Goal: Contribute content: Contribute content

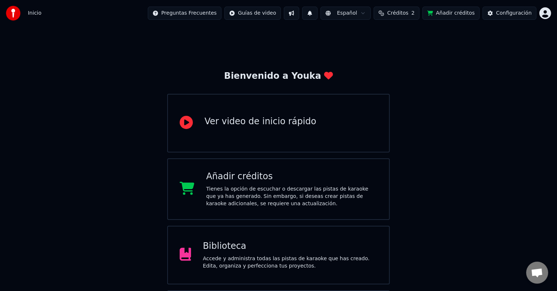
click at [241, 243] on div "Biblioteca" at bounding box center [290, 246] width 174 height 12
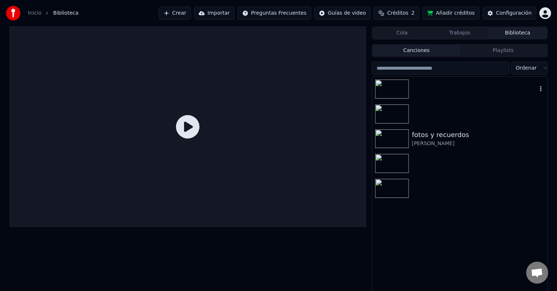
click at [425, 83] on div at bounding box center [459, 89] width 175 height 25
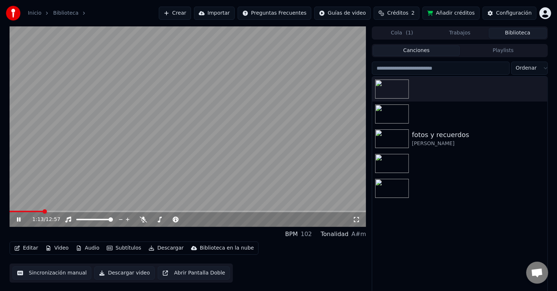
click at [43, 212] on span at bounding box center [188, 211] width 357 height 1
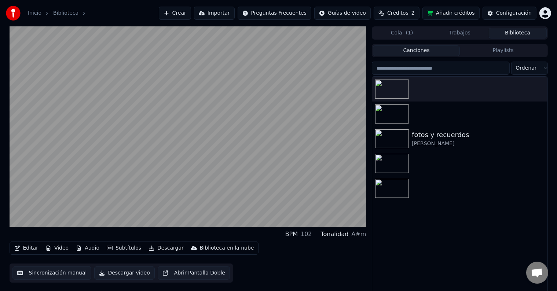
click at [393, 252] on div "fotos y recuerdos [PERSON_NAME] • [PERSON_NAME]" at bounding box center [459, 186] width 175 height 218
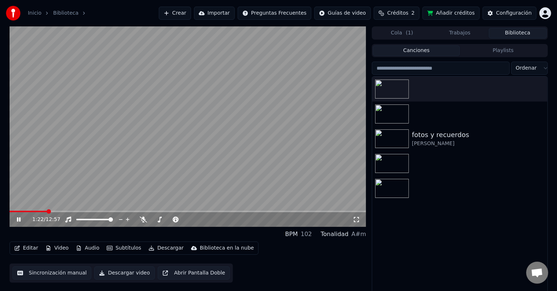
click at [59, 211] on span at bounding box center [188, 211] width 357 height 1
click at [84, 210] on video at bounding box center [188, 126] width 357 height 200
click at [85, 212] on span at bounding box center [188, 211] width 357 height 1
click at [133, 141] on video at bounding box center [188, 126] width 357 height 200
click at [113, 211] on span at bounding box center [188, 211] width 357 height 1
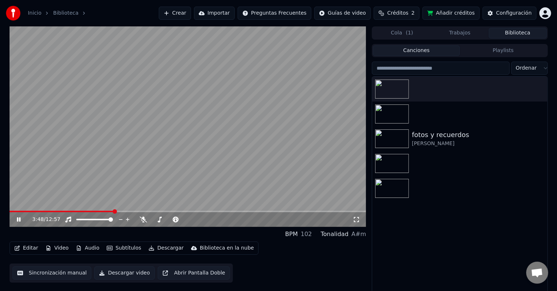
click at [139, 212] on span at bounding box center [188, 211] width 357 height 1
click at [211, 220] on icon at bounding box center [211, 219] width 7 height 7
click at [154, 211] on span at bounding box center [188, 211] width 357 height 1
click at [172, 211] on span at bounding box center [188, 211] width 357 height 1
click at [187, 211] on span at bounding box center [188, 211] width 357 height 1
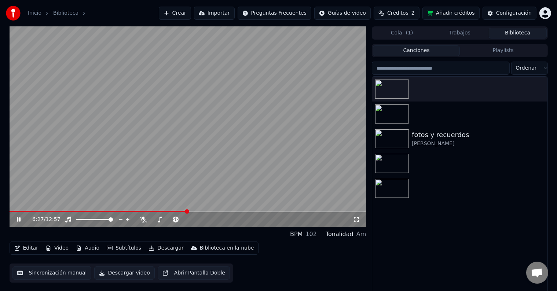
click at [197, 211] on span at bounding box center [188, 211] width 357 height 1
click at [185, 211] on span at bounding box center [104, 211] width 189 height 1
click at [189, 211] on span at bounding box center [188, 211] width 357 height 1
click at [18, 218] on icon at bounding box center [23, 220] width 17 height 6
click at [34, 250] on button "Editar" at bounding box center [26, 248] width 30 height 10
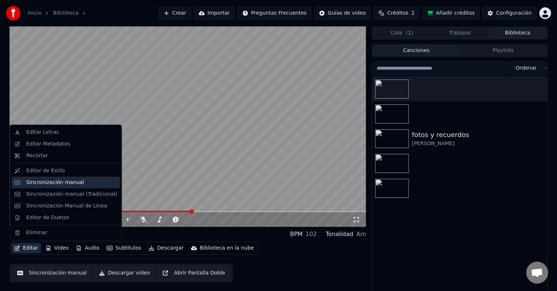
click at [64, 180] on div "Sincronización manual" at bounding box center [55, 182] width 58 height 7
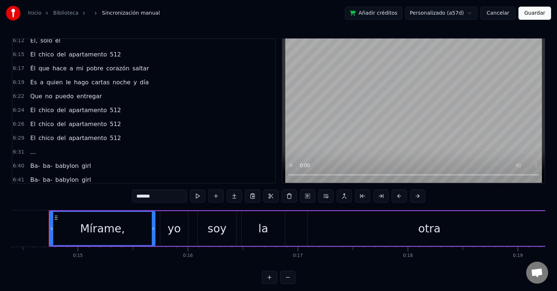
scroll to position [1203, 0]
click at [108, 158] on div "6:40 [PERSON_NAME]- babylon girl" at bounding box center [143, 165] width 262 height 14
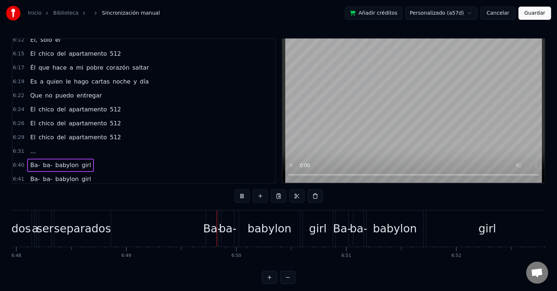
scroll to position [0, 44954]
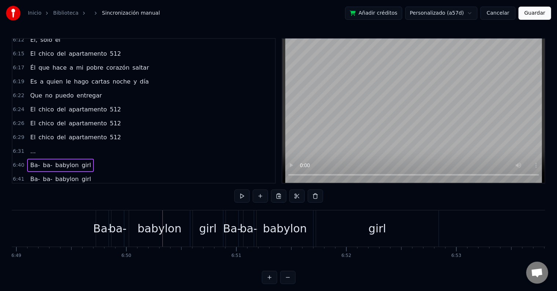
click at [92, 189] on span "amores" at bounding box center [103, 193] width 23 height 8
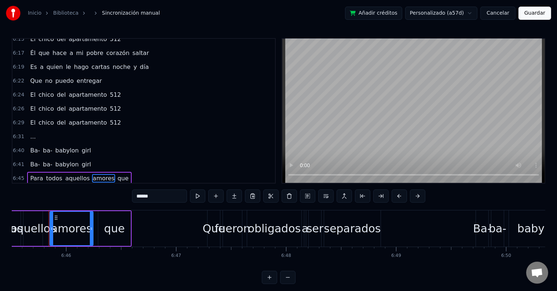
click at [103, 172] on div "Para todos aquellos amores que" at bounding box center [79, 178] width 104 height 13
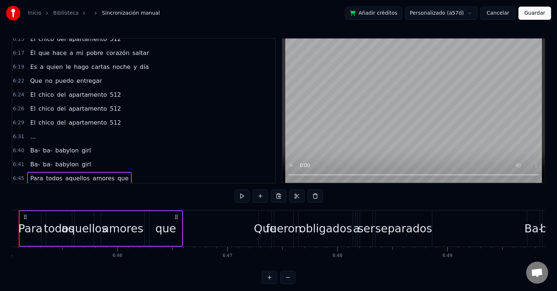
scroll to position [0, 44493]
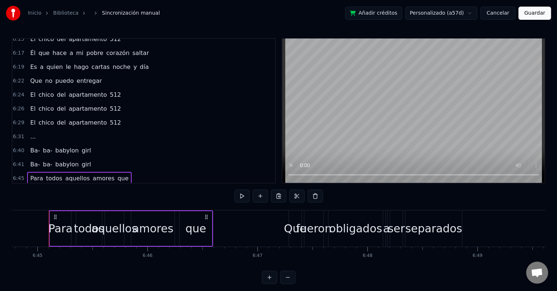
click at [117, 174] on span "que" at bounding box center [123, 178] width 12 height 8
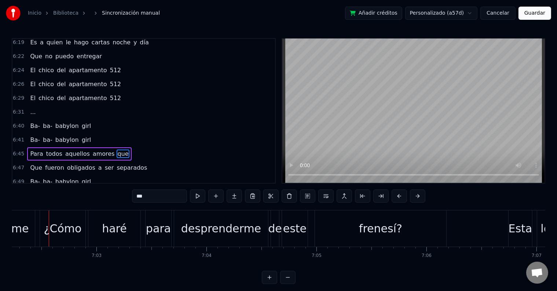
scroll to position [1316, 0]
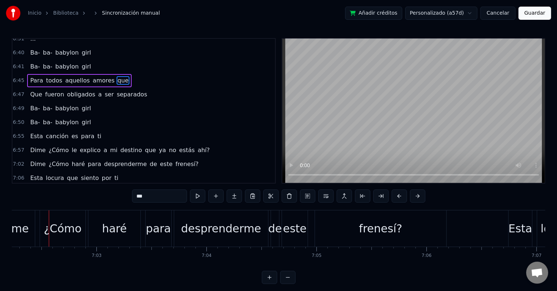
click at [119, 146] on span "destino" at bounding box center [130, 150] width 23 height 8
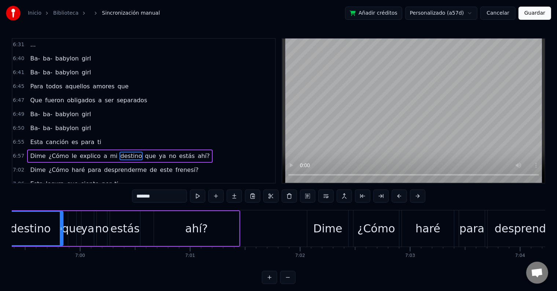
scroll to position [0, 46047]
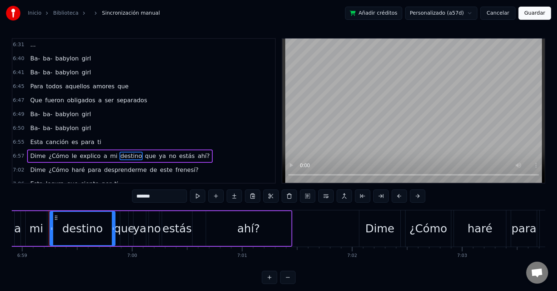
click at [48, 152] on span "¿Cómo" at bounding box center [59, 156] width 22 height 8
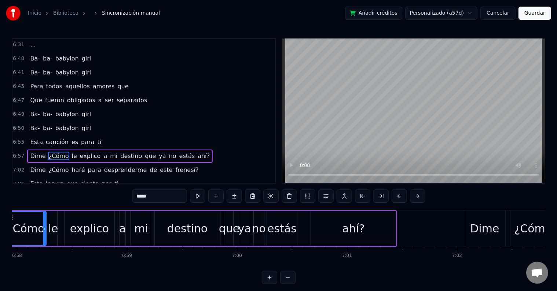
scroll to position [0, 45898]
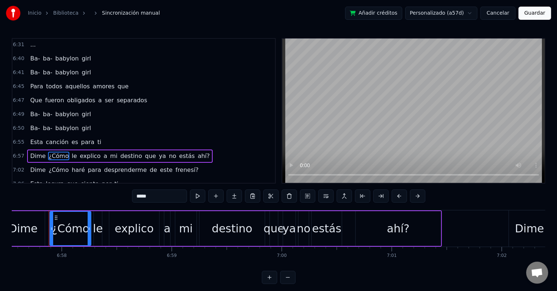
click at [141, 197] on input "*****" at bounding box center [159, 195] width 55 height 13
click at [194, 152] on span "ahí?" at bounding box center [201, 156] width 14 height 8
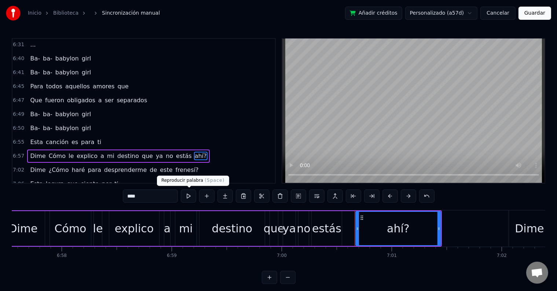
click at [171, 198] on input "****" at bounding box center [150, 195] width 55 height 13
click at [48, 166] on span "¿Cómo" at bounding box center [59, 170] width 22 height 8
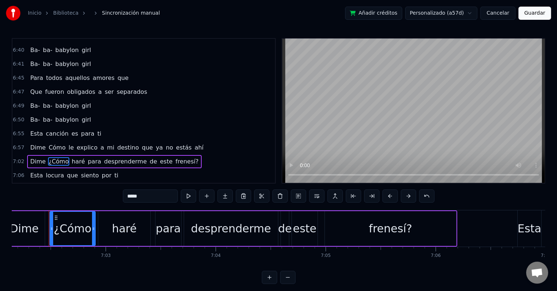
scroll to position [0, 46404]
click at [131, 193] on input "*****" at bounding box center [150, 195] width 55 height 13
click at [173, 157] on span "frenesí?" at bounding box center [183, 161] width 25 height 8
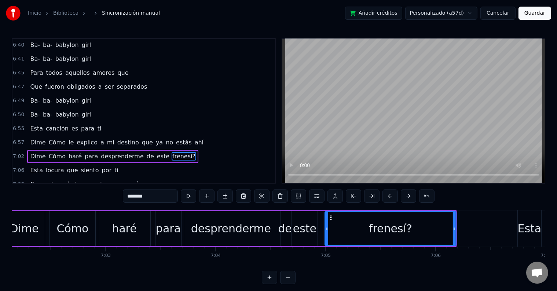
click at [161, 193] on input "********" at bounding box center [150, 195] width 55 height 13
click at [37, 138] on span "Dime" at bounding box center [37, 142] width 17 height 8
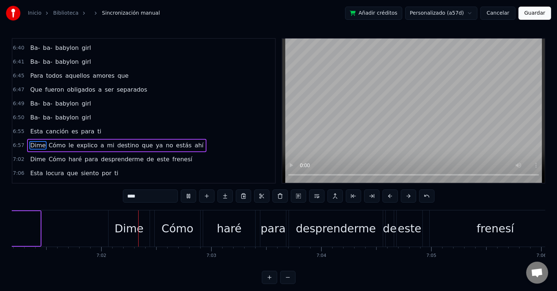
scroll to position [0, 46310]
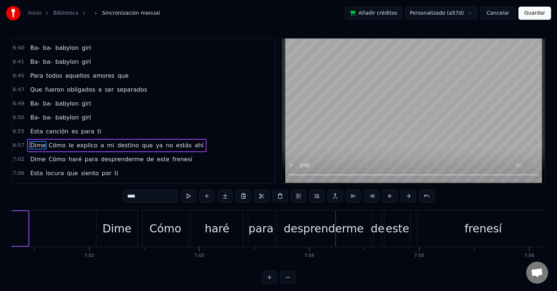
click at [53, 141] on span "Cómo" at bounding box center [57, 145] width 18 height 8
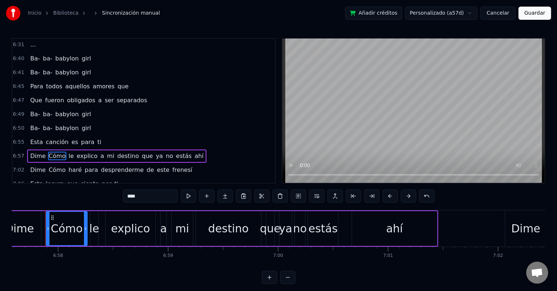
scroll to position [0, 45898]
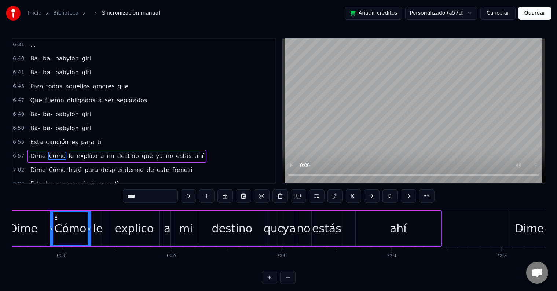
click at [129, 196] on input "****" at bounding box center [150, 195] width 55 height 13
click at [51, 166] on span "Cómo" at bounding box center [57, 170] width 18 height 8
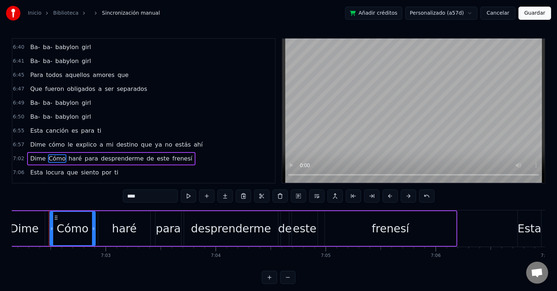
scroll to position [0, 46404]
click at [127, 192] on input "****" at bounding box center [150, 195] width 55 height 13
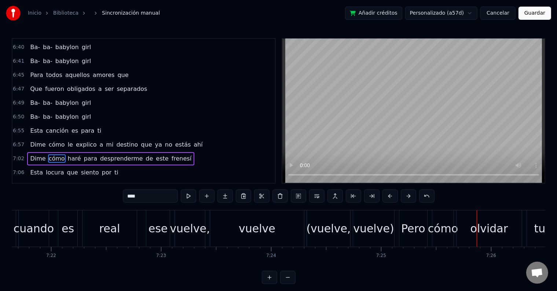
scroll to position [0, 48540]
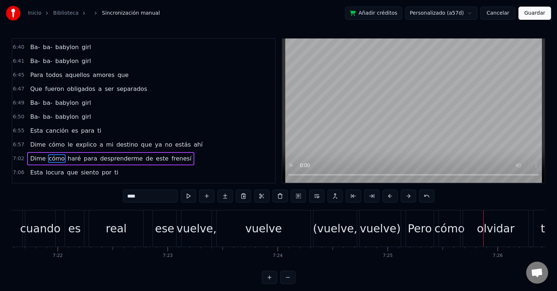
click at [71, 224] on div "es" at bounding box center [74, 228] width 12 height 16
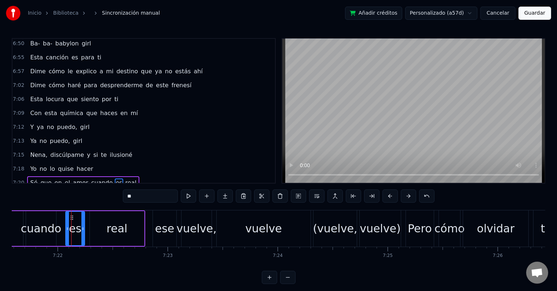
scroll to position [1418, 0]
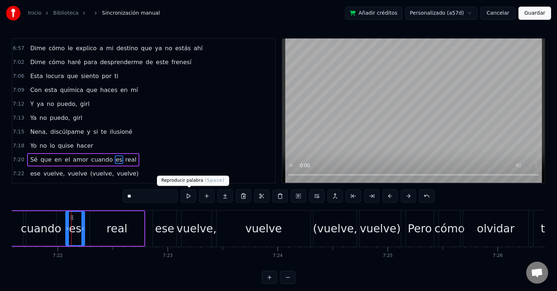
click at [188, 197] on button at bounding box center [188, 195] width 15 height 13
click at [328, 226] on div "(vuelve," at bounding box center [335, 228] width 44 height 16
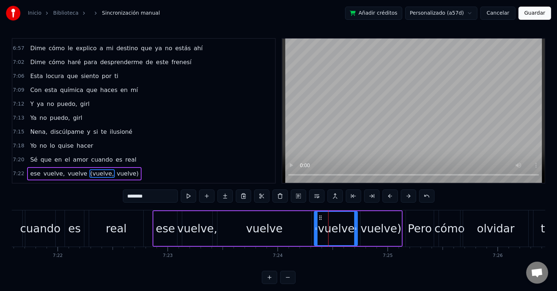
scroll to position [1431, 0]
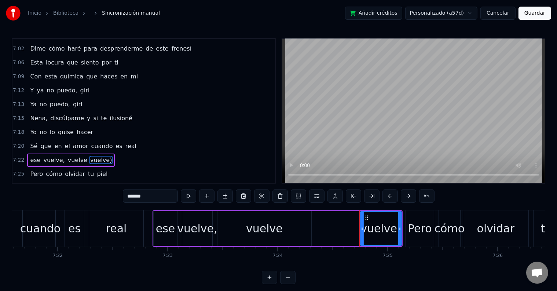
click at [378, 223] on div "vuelve)" at bounding box center [380, 228] width 41 height 16
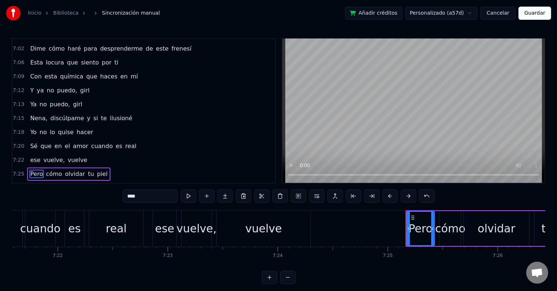
scroll to position [1445, 0]
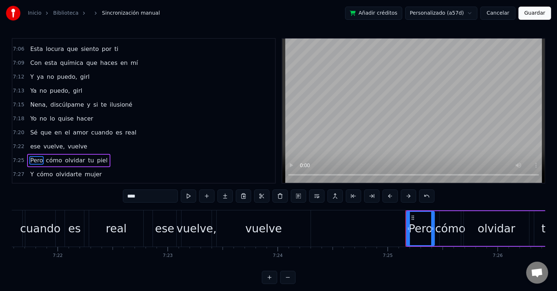
click at [167, 232] on div "ese" at bounding box center [164, 228] width 19 height 16
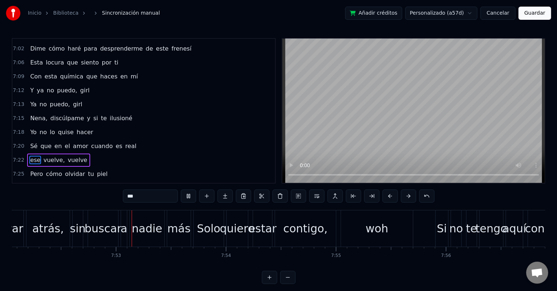
scroll to position [0, 51891]
click at [360, 228] on div "woh" at bounding box center [376, 228] width 72 height 36
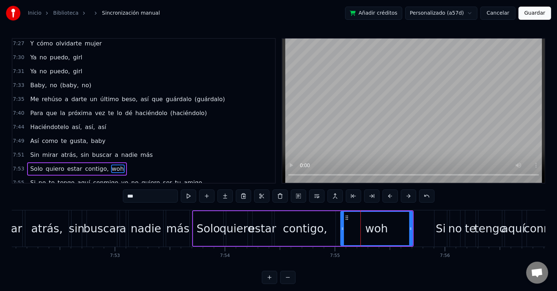
scroll to position [1580, 0]
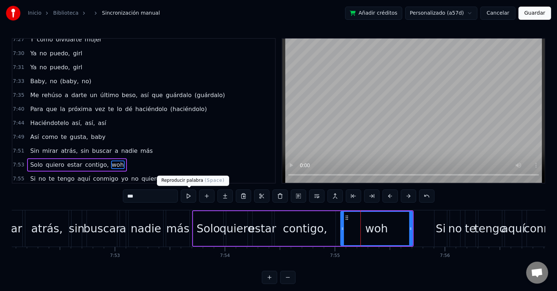
click at [193, 201] on button at bounding box center [188, 195] width 15 height 13
click at [192, 199] on button at bounding box center [188, 195] width 15 height 13
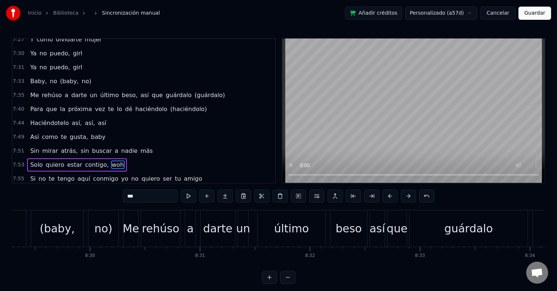
scroll to position [0, 55968]
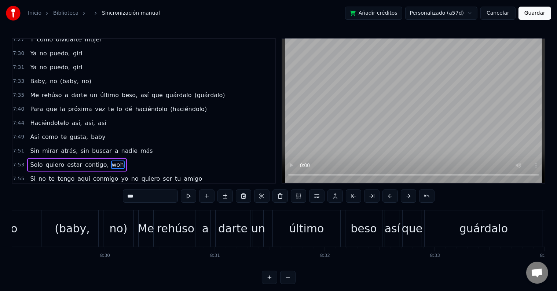
click at [63, 236] on div "(baby," at bounding box center [72, 228] width 35 height 16
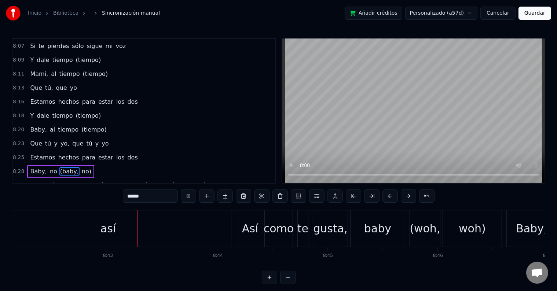
scroll to position [0, 57403]
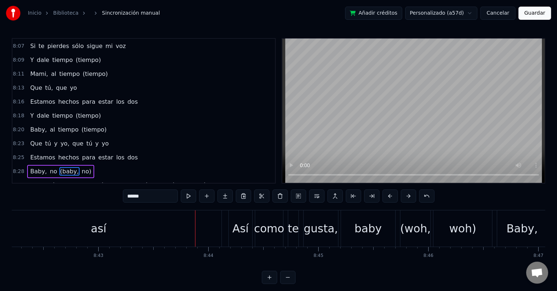
click at [176, 226] on div "así" at bounding box center [98, 228] width 245 height 36
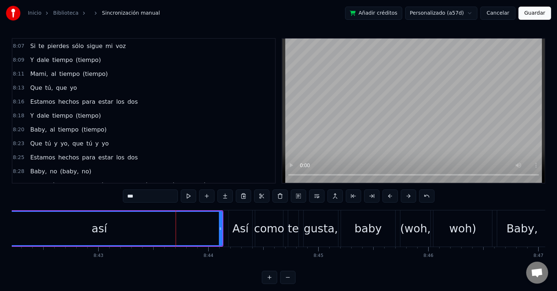
scroll to position [1822, 0]
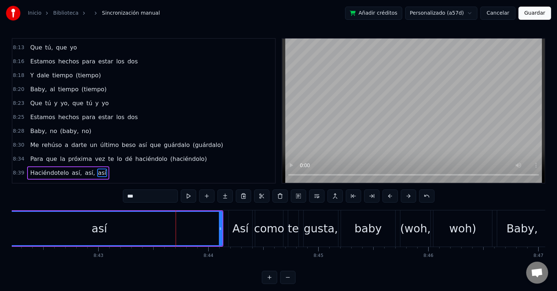
click at [152, 199] on input "***" at bounding box center [150, 195] width 55 height 13
paste input "*"
click at [183, 194] on button at bounding box center [188, 195] width 15 height 13
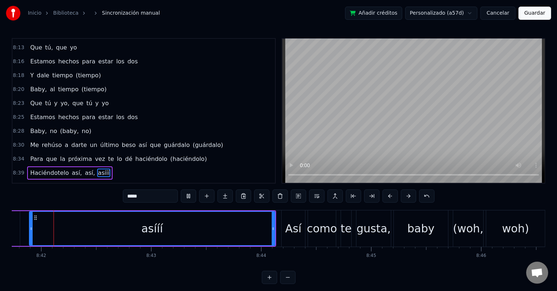
scroll to position [0, 57331]
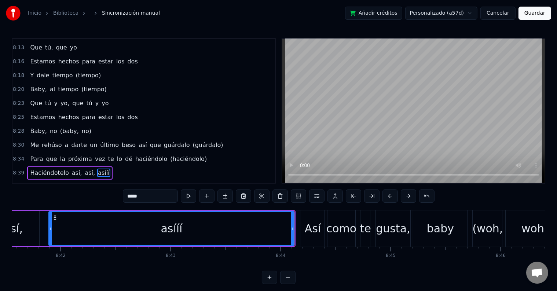
click at [176, 227] on div "asííí" at bounding box center [171, 228] width 22 height 16
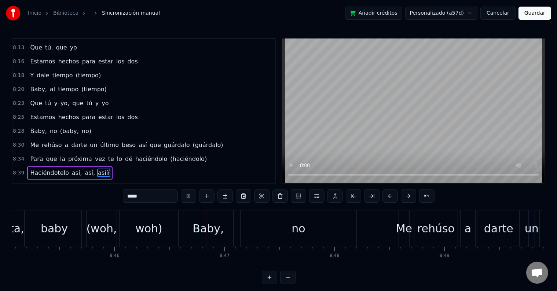
scroll to position [0, 57812]
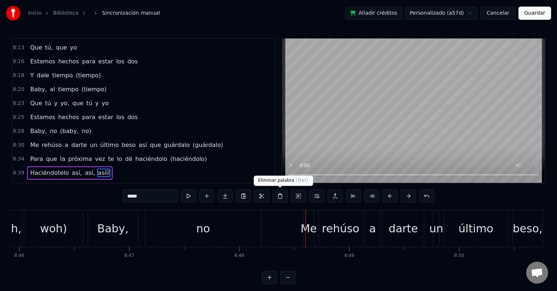
click at [222, 235] on div "no" at bounding box center [203, 228] width 116 height 36
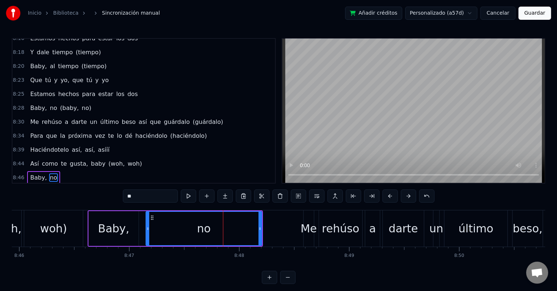
scroll to position [1849, 0]
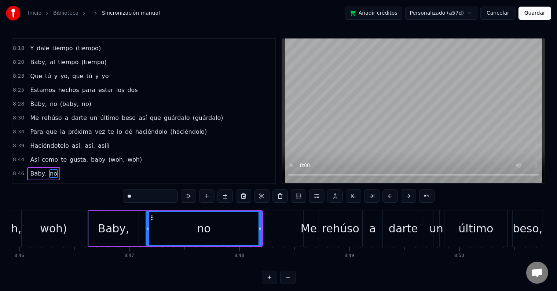
click at [155, 199] on input "**" at bounding box center [150, 195] width 55 height 13
type input "****"
click at [179, 190] on div "****" at bounding box center [278, 195] width 311 height 13
click at [187, 192] on button at bounding box center [188, 195] width 15 height 13
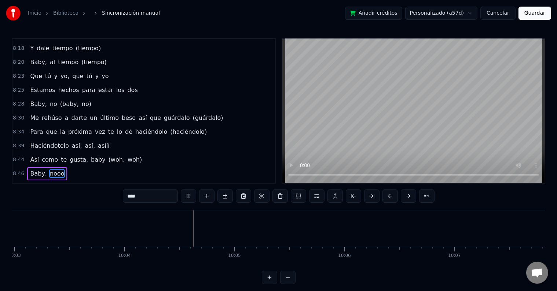
scroll to position [0, 66372]
click at [531, 15] on button "Guardar" at bounding box center [534, 13] width 33 height 13
